Goal: Find specific page/section: Locate item on page

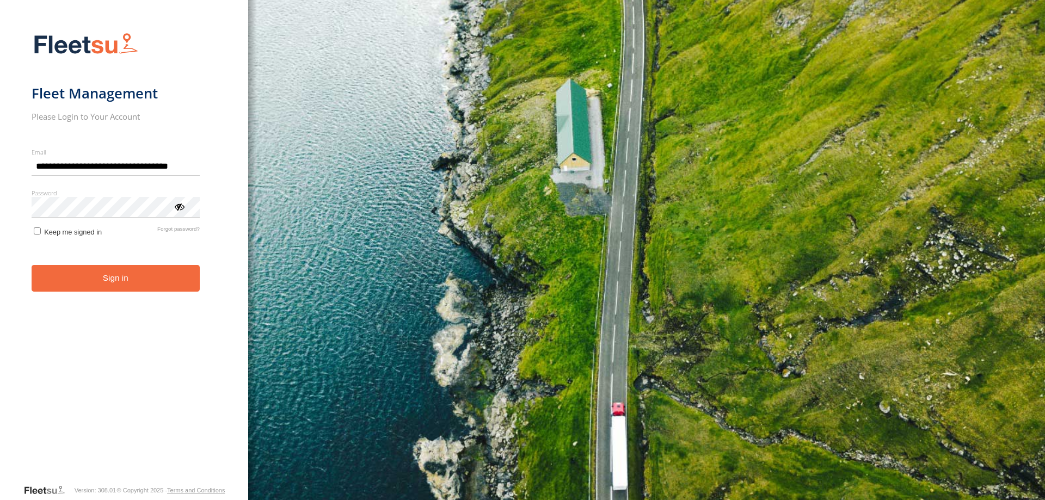
click at [111, 281] on button "Sign in" at bounding box center [116, 278] width 168 height 27
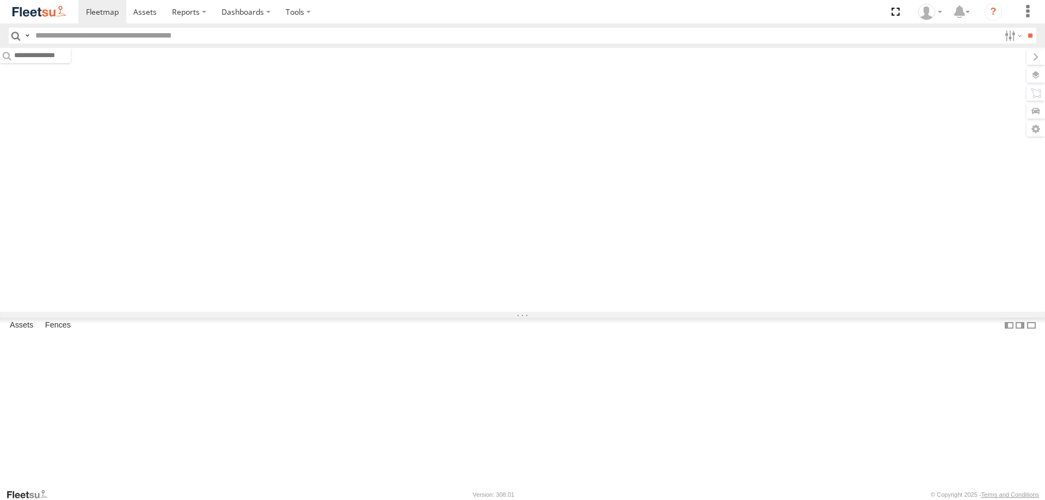
click at [186, 32] on input "text" at bounding box center [515, 36] width 969 height 16
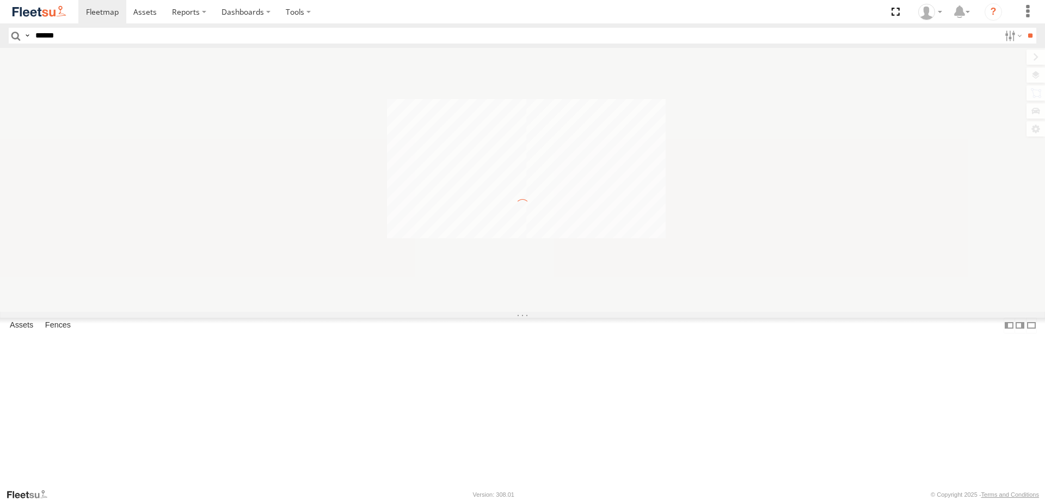
type input "******"
click at [1024, 28] on input "**" at bounding box center [1030, 36] width 13 height 16
